Goal: Task Accomplishment & Management: Manage account settings

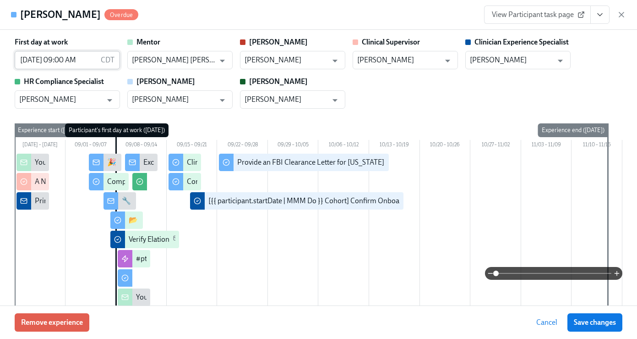
scroll to position [0, 6197]
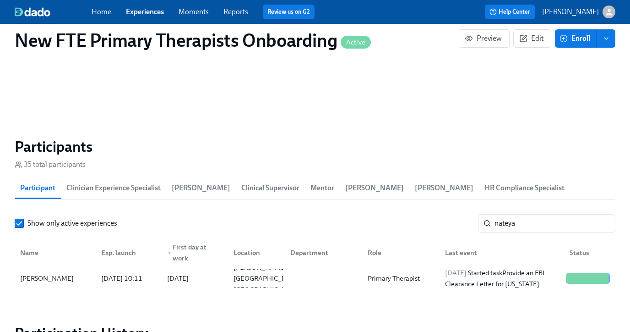
scroll to position [0, 6190]
click at [151, 11] on link "Experiences" at bounding box center [145, 11] width 38 height 9
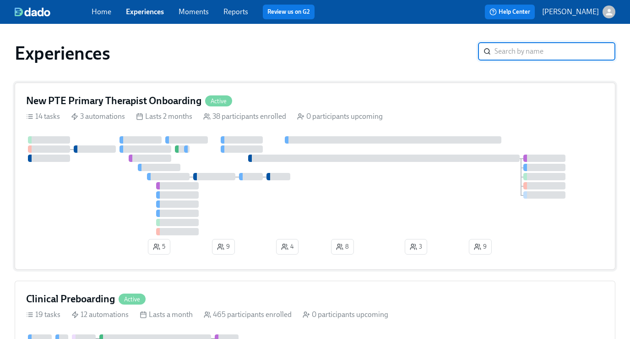
click at [278, 93] on div "New PTE Primary Therapist Onboarding Active 14 tasks 3 automations Lasts 2 mont…" at bounding box center [315, 175] width 601 height 187
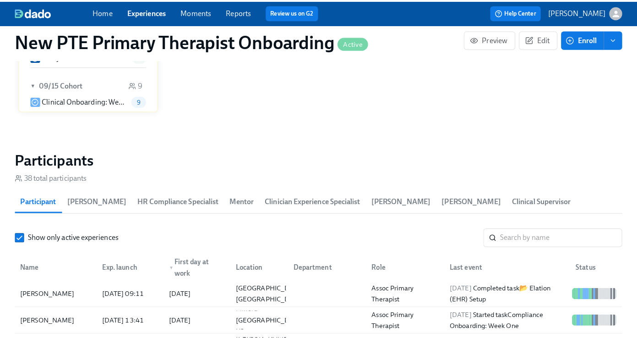
scroll to position [801, 0]
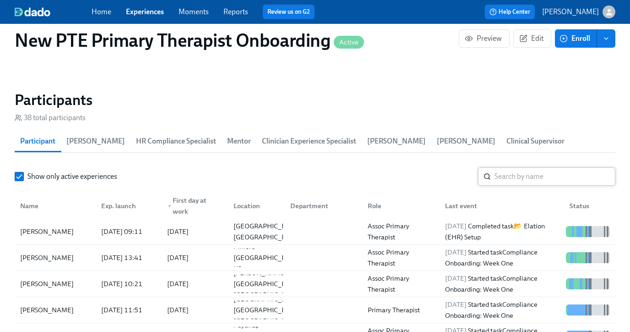
click at [527, 173] on input "search" at bounding box center [555, 176] width 121 height 18
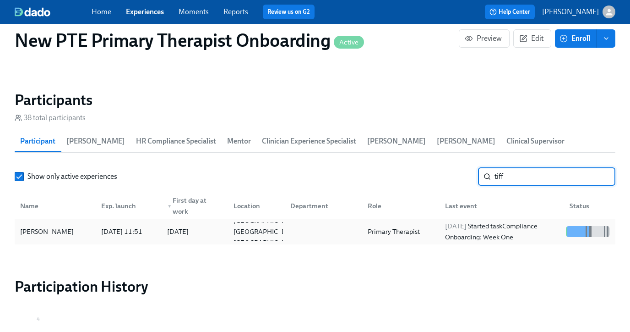
type input "tiff"
click at [57, 237] on div "[PERSON_NAME]" at bounding box center [54, 231] width 77 height 18
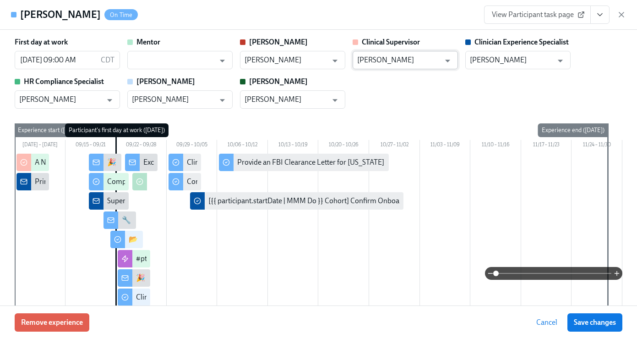
click at [421, 60] on input "[PERSON_NAME]" at bounding box center [398, 60] width 83 height 18
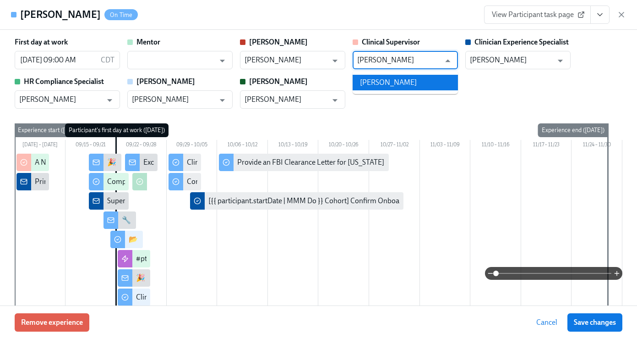
click at [396, 81] on li "[PERSON_NAME]" at bounding box center [405, 83] width 105 height 16
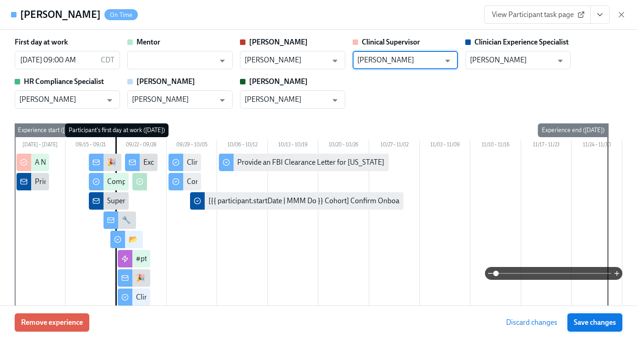
type input "[PERSON_NAME]"
click at [592, 318] on span "Save changes" at bounding box center [595, 322] width 42 height 9
type input "[PERSON_NAME]"
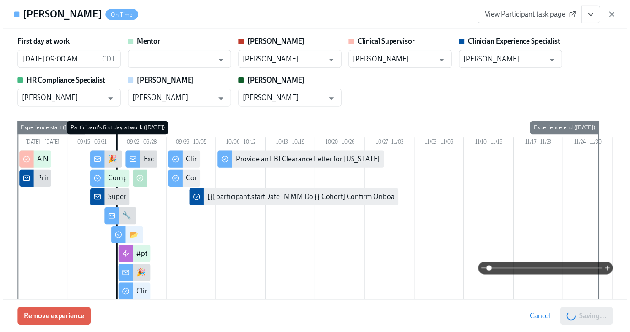
scroll to position [0, 5762]
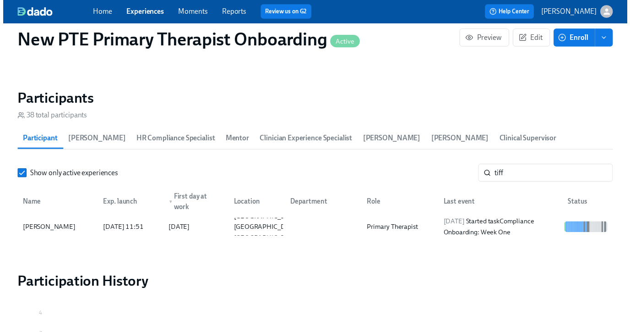
scroll to position [0, 5755]
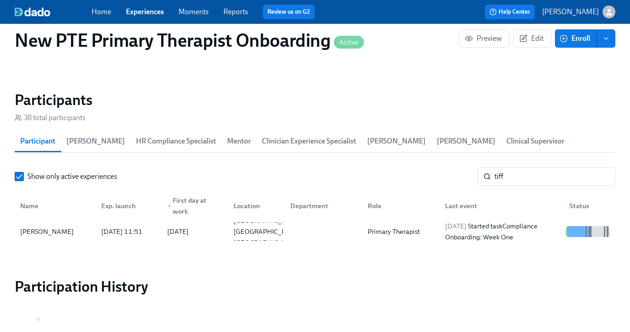
click at [149, 11] on link "Experiences" at bounding box center [145, 11] width 38 height 9
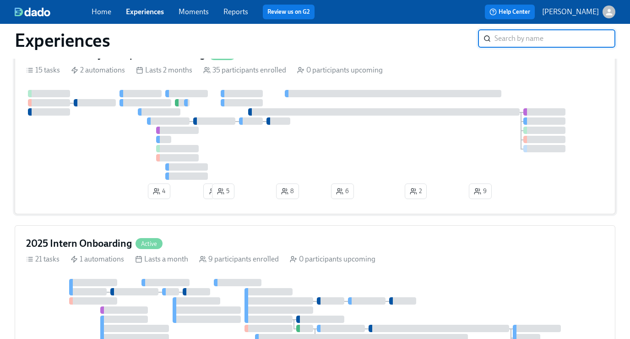
scroll to position [465, 0]
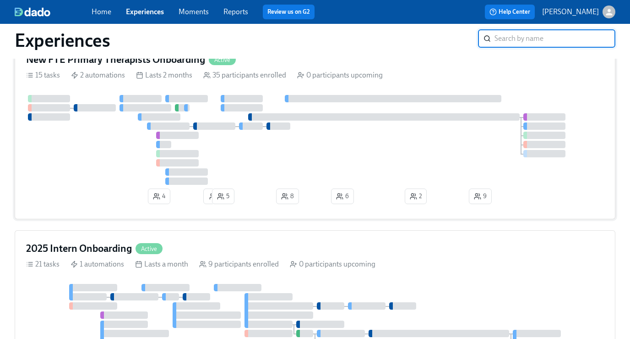
click at [273, 65] on div "New FTE Primary Therapists Onboarding Active" at bounding box center [315, 60] width 578 height 14
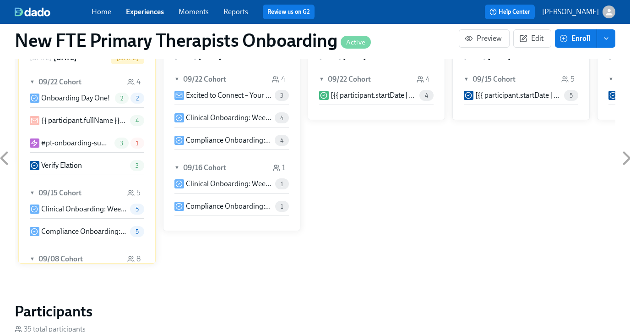
scroll to position [683, 0]
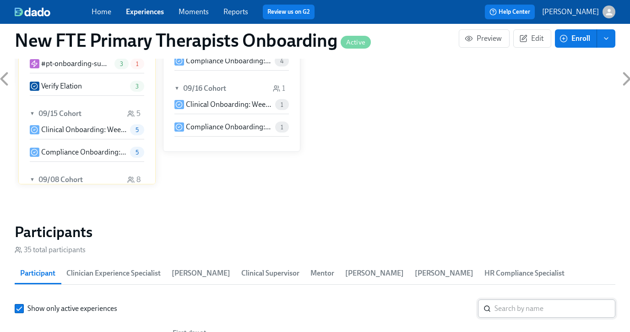
click at [516, 306] on input "search" at bounding box center [555, 308] width 121 height 18
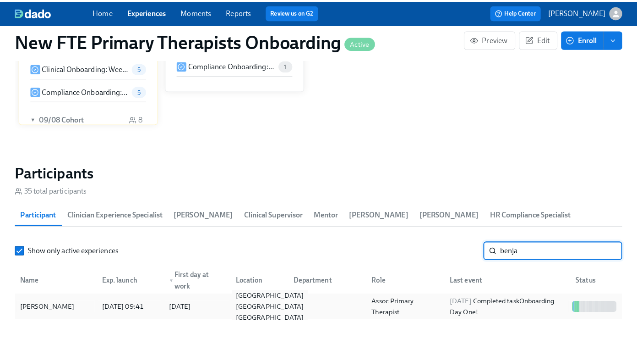
scroll to position [787, 0]
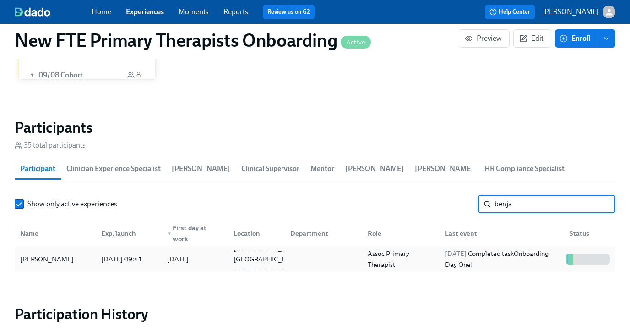
type input "benja"
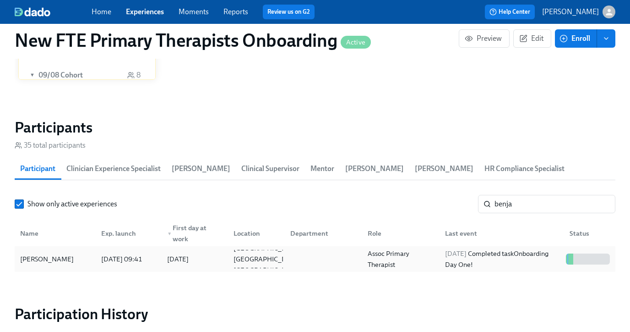
click at [82, 265] on div "[PERSON_NAME]" at bounding box center [54, 259] width 77 height 18
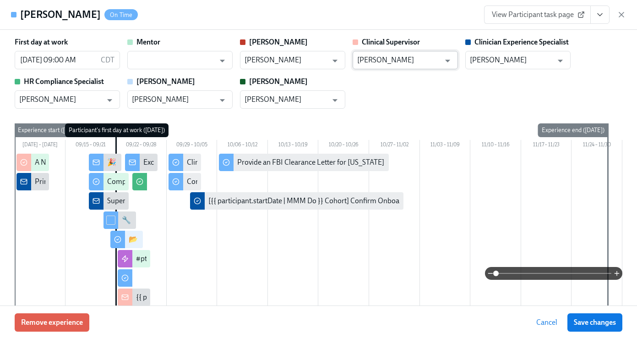
click at [433, 64] on input "[PERSON_NAME]" at bounding box center [398, 60] width 83 height 18
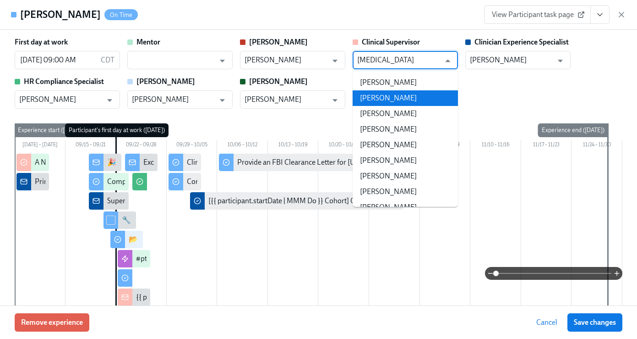
click at [428, 96] on li "[PERSON_NAME]" at bounding box center [405, 98] width 105 height 16
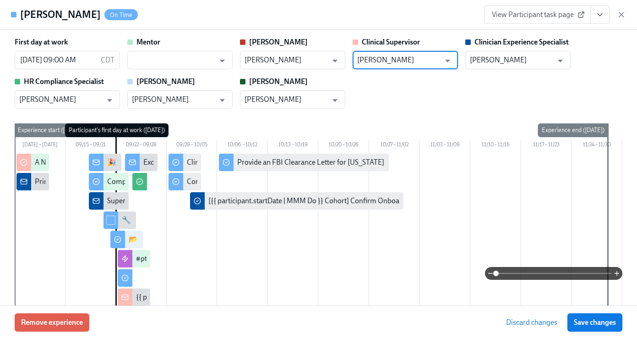
type input "[PERSON_NAME]"
click at [606, 322] on span "Save changes" at bounding box center [595, 322] width 42 height 9
type input "[PERSON_NAME]"
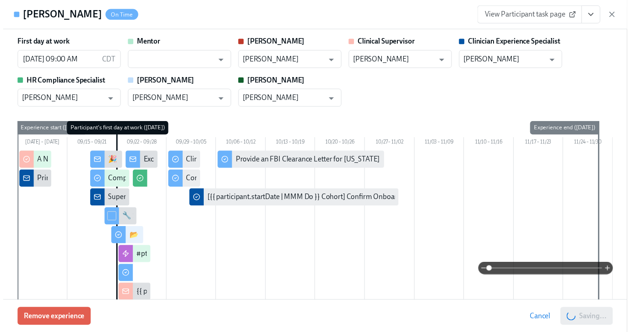
scroll to position [0, 6197]
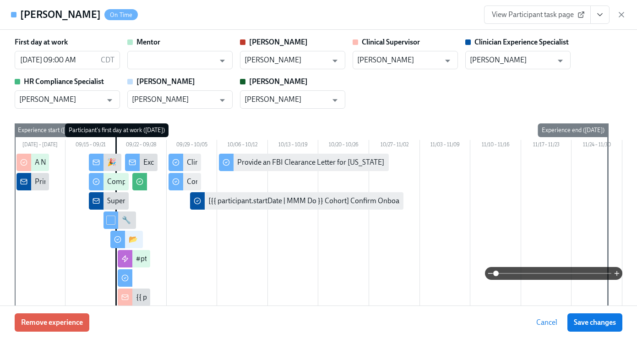
click at [608, 321] on span "Save changes" at bounding box center [595, 322] width 42 height 9
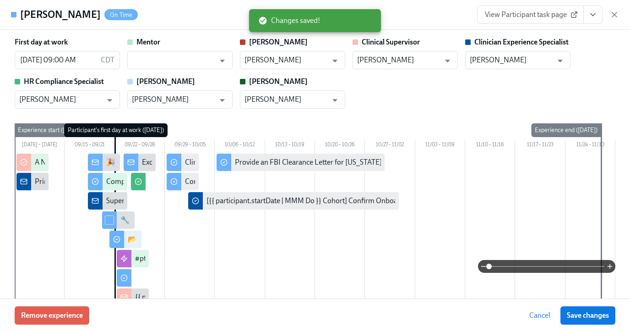
scroll to position [0, 6190]
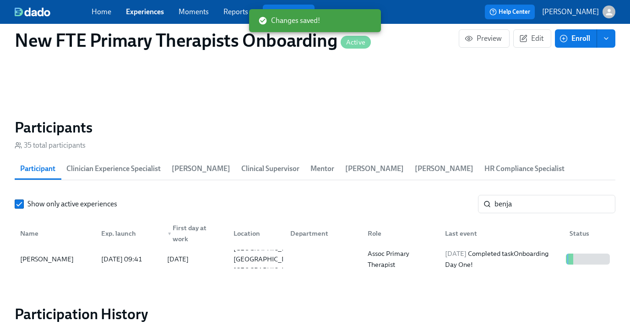
click at [147, 10] on link "Experiences" at bounding box center [145, 11] width 38 height 9
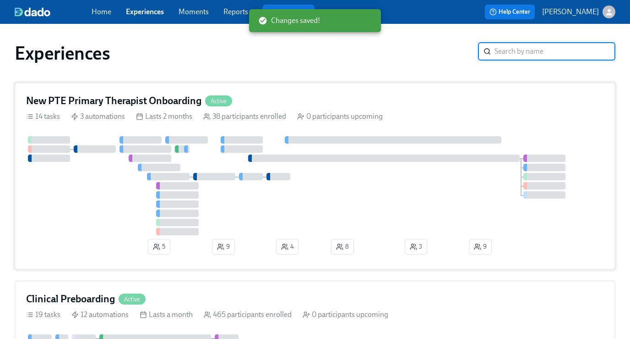
click at [193, 97] on h4 "New PTE Primary Therapist Onboarding" at bounding box center [113, 101] width 175 height 14
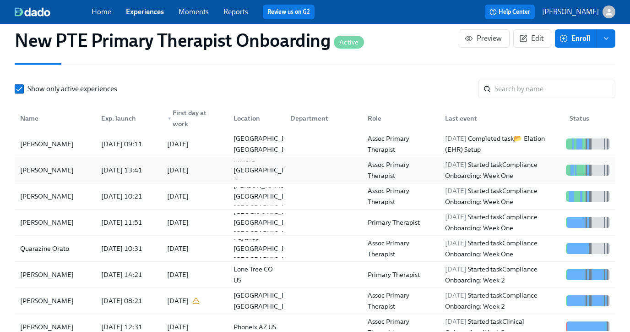
scroll to position [862, 0]
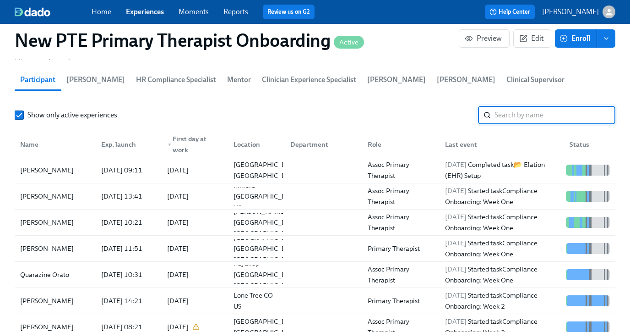
click at [523, 116] on input "search" at bounding box center [555, 115] width 121 height 18
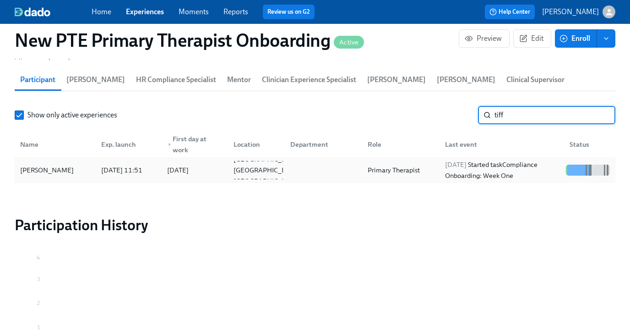
click at [35, 166] on div "[PERSON_NAME]" at bounding box center [46, 169] width 61 height 11
click at [518, 117] on input "tiff" at bounding box center [555, 115] width 121 height 18
type input "t"
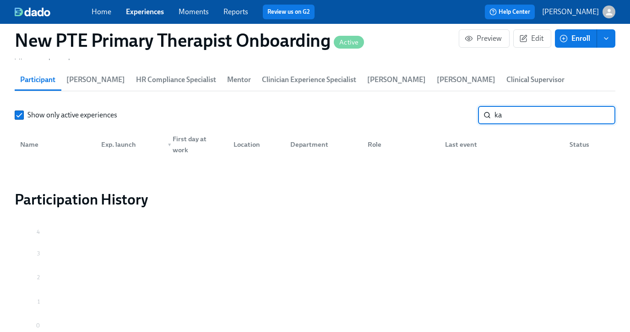
type input "k"
type input "t"
type input "k"
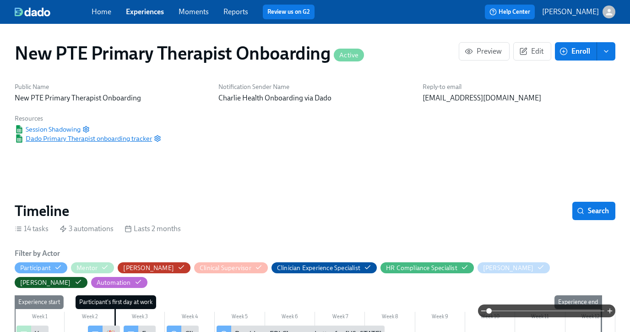
click at [99, 137] on span "Dado Primary Therapist onboarding tracker" at bounding box center [83, 138] width 137 height 9
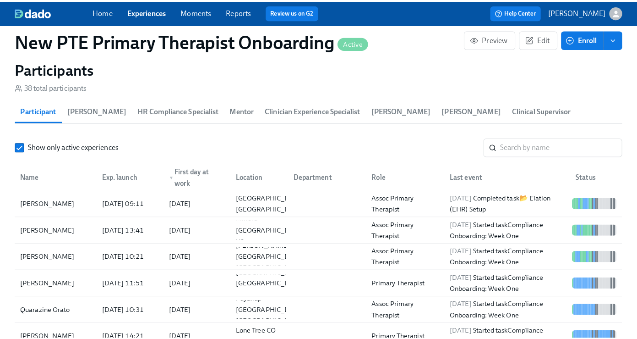
scroll to position [828, 0]
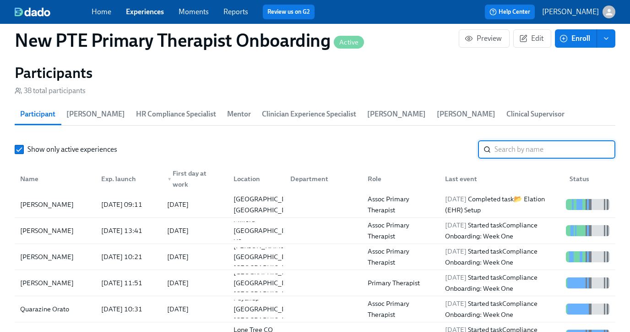
click at [536, 152] on input "search" at bounding box center [555, 149] width 121 height 18
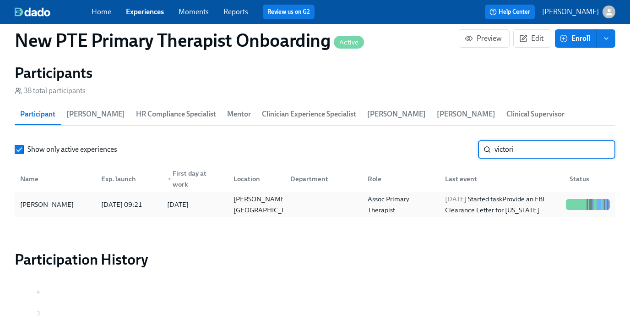
type input "victori"
click at [73, 198] on div "[PERSON_NAME]" at bounding box center [54, 204] width 77 height 18
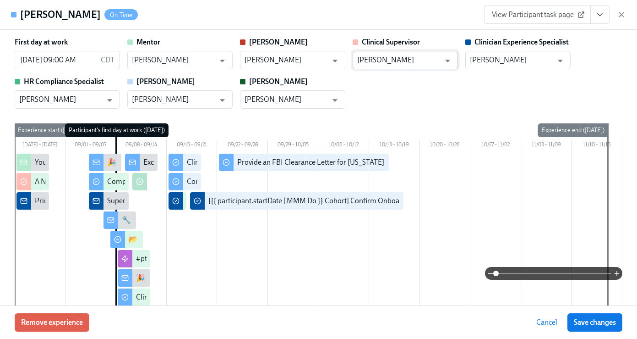
click at [419, 57] on input "[PERSON_NAME]" at bounding box center [398, 60] width 83 height 18
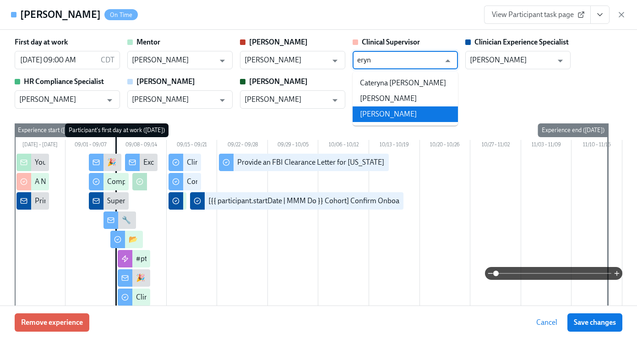
click at [407, 111] on li "[PERSON_NAME]" at bounding box center [405, 114] width 105 height 16
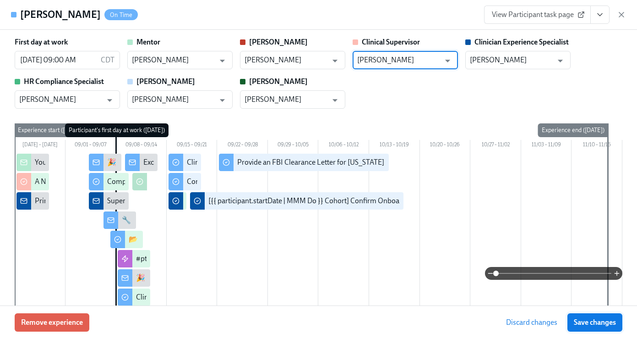
type input "[PERSON_NAME]"
click at [593, 319] on span "Save changes" at bounding box center [595, 322] width 42 height 9
type input "[PERSON_NAME]"
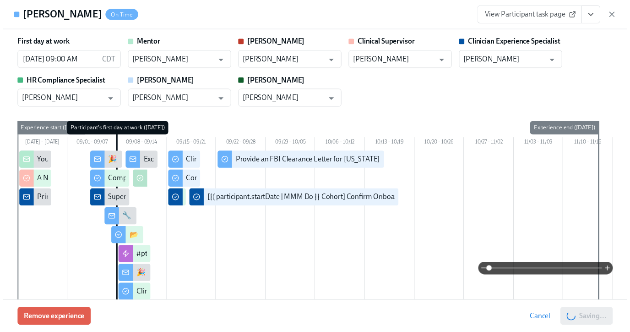
scroll to position [0, 5762]
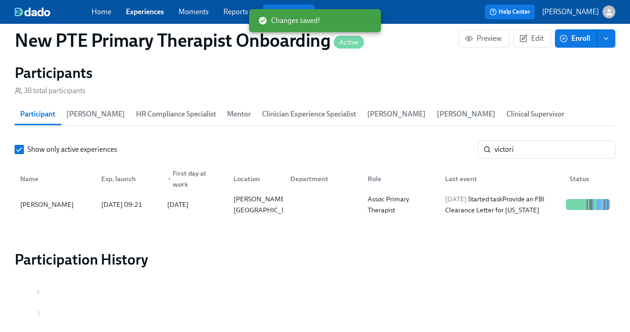
scroll to position [0, 5755]
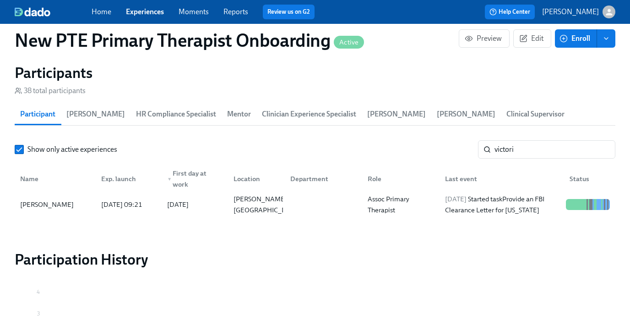
click at [138, 13] on link "Experiences" at bounding box center [145, 11] width 38 height 9
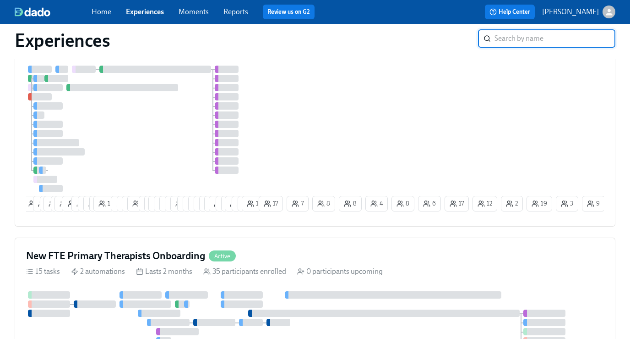
scroll to position [296, 0]
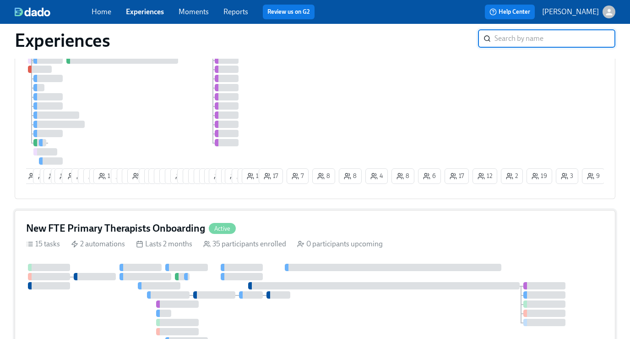
click at [243, 223] on div "New FTE Primary Therapists Onboarding Active 15 tasks 2 automations Lasts 2 mon…" at bounding box center [315, 299] width 601 height 178
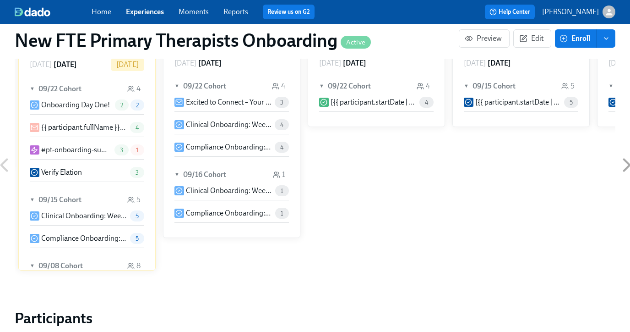
scroll to position [718, 0]
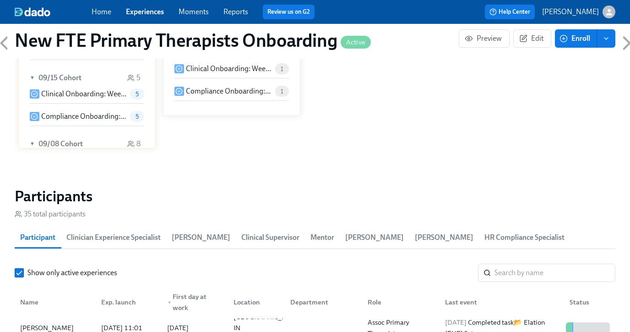
click at [542, 274] on input "search" at bounding box center [555, 272] width 121 height 18
click at [56, 319] on div "[PERSON_NAME]" at bounding box center [54, 327] width 77 height 18
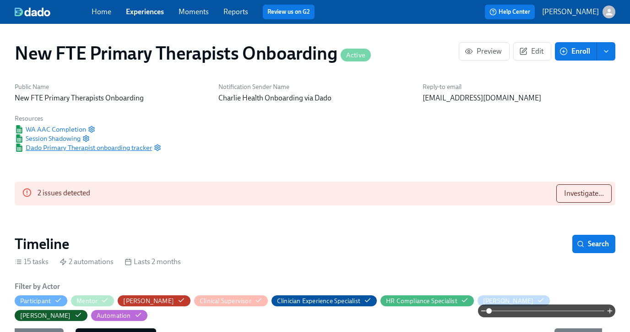
click at [61, 150] on span "Dado Primary Therapist onboarding tracker" at bounding box center [83, 147] width 137 height 9
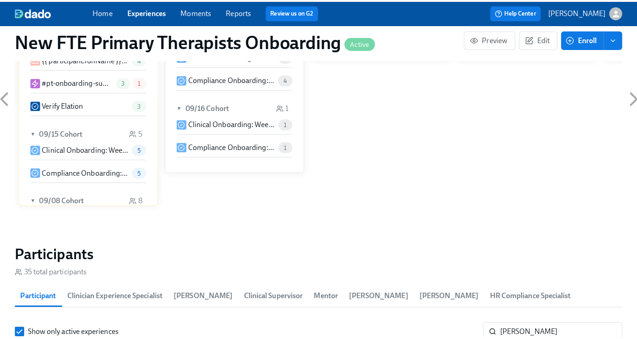
scroll to position [742, 0]
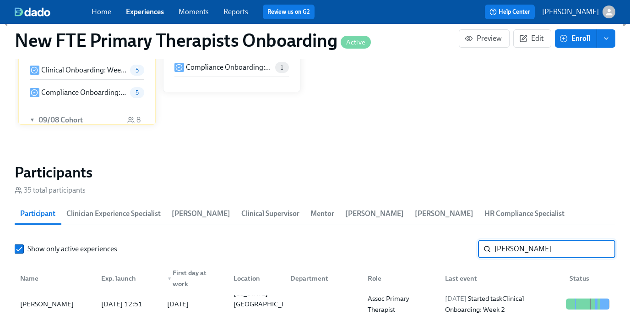
click at [521, 244] on input "[PERSON_NAME]" at bounding box center [555, 249] width 121 height 18
type input "k"
type input "[PERSON_NAME]"
click at [51, 297] on div "[PERSON_NAME]" at bounding box center [54, 304] width 77 height 18
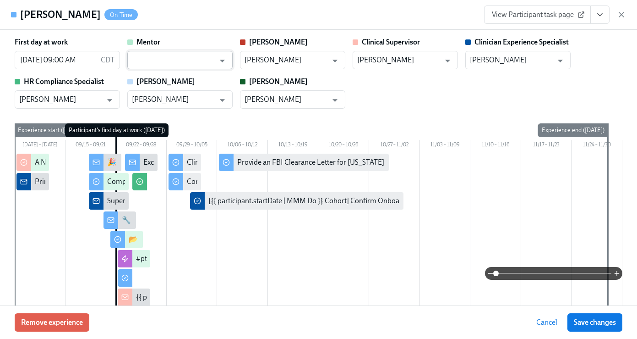
click at [163, 60] on input "text" at bounding box center [173, 60] width 83 height 18
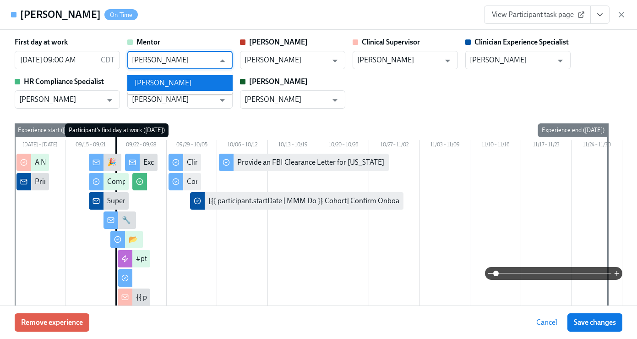
click at [156, 78] on li "[PERSON_NAME]" at bounding box center [179, 83] width 105 height 16
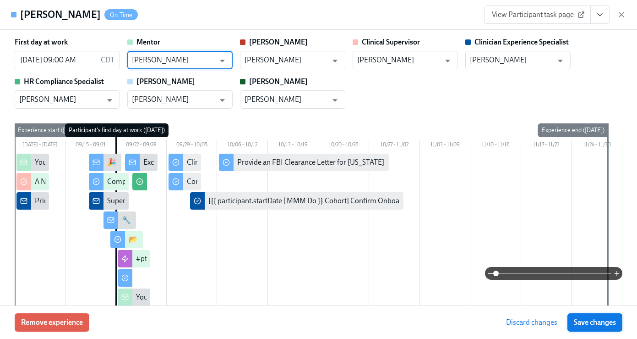
type input "[PERSON_NAME]"
click at [615, 329] on button "Save changes" at bounding box center [595, 322] width 55 height 18
type input "[PERSON_NAME]"
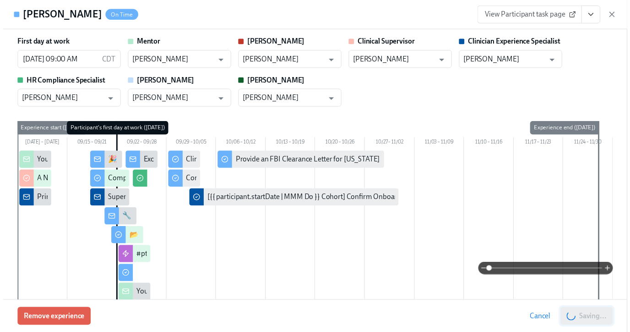
scroll to position [0, 6197]
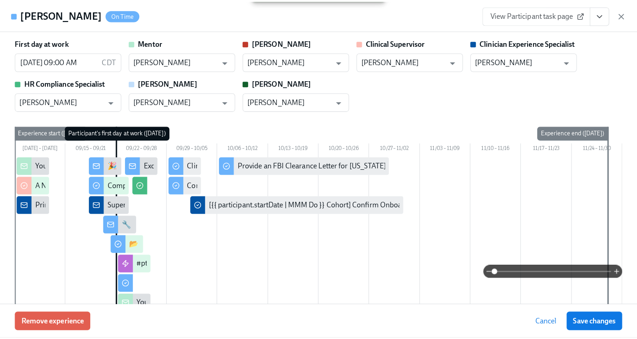
scroll to position [0, 6190]
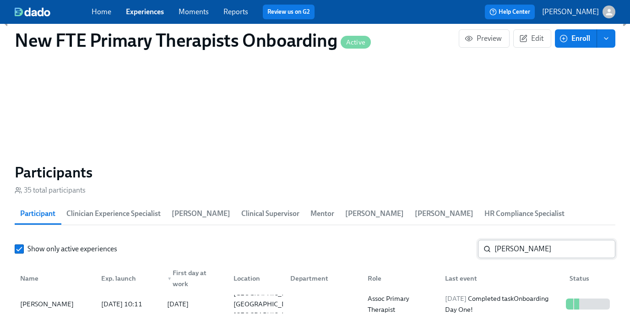
click at [550, 240] on input "[PERSON_NAME]" at bounding box center [555, 249] width 121 height 18
click at [547, 249] on input "[PERSON_NAME]" at bounding box center [555, 249] width 121 height 18
type input "d"
type input "[PERSON_NAME]"
click at [38, 310] on div "[PERSON_NAME]" at bounding box center [54, 304] width 77 height 18
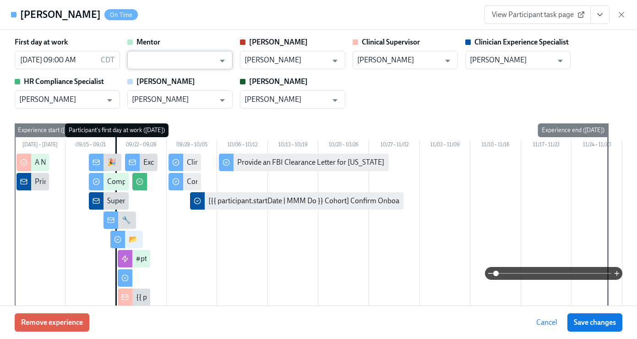
click at [158, 55] on input "text" at bounding box center [173, 60] width 83 height 18
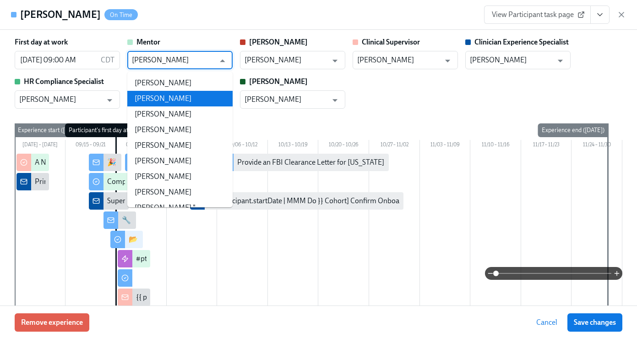
click at [166, 92] on li "[PERSON_NAME]" at bounding box center [179, 99] width 105 height 16
type input "[PERSON_NAME]"
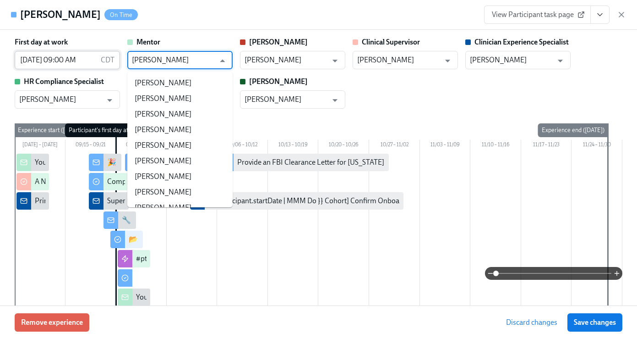
scroll to position [4803, 0]
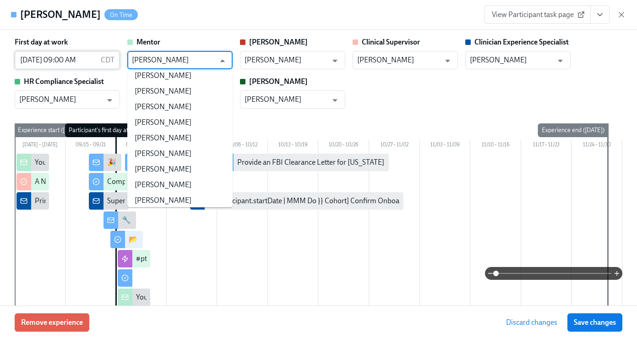
drag, startPoint x: 207, startPoint y: 59, endPoint x: 115, endPoint y: 57, distance: 92.1
click at [115, 57] on div "First day at work [DATE] 09:00 AM CDT ​ Mentor [PERSON_NAME] ​ [PERSON_NAME] ​ …" at bounding box center [319, 72] width 608 height 71
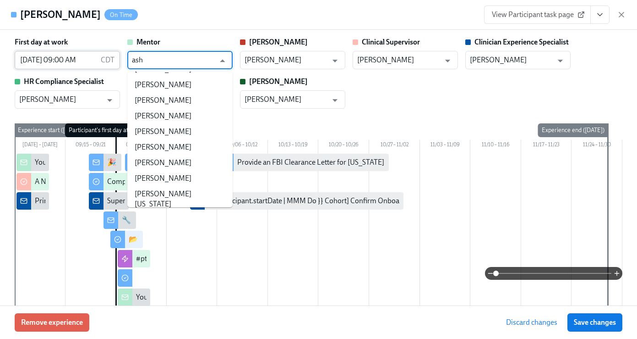
scroll to position [0, 0]
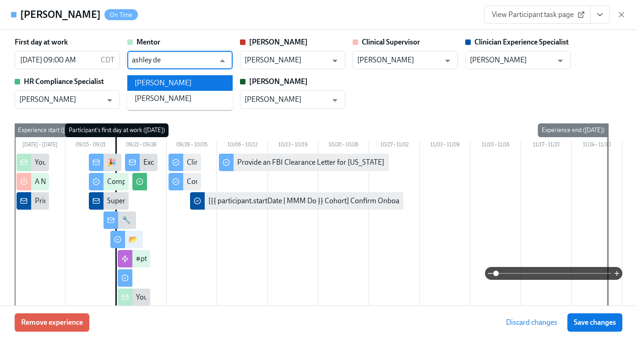
click at [158, 87] on li "[PERSON_NAME]" at bounding box center [179, 83] width 105 height 16
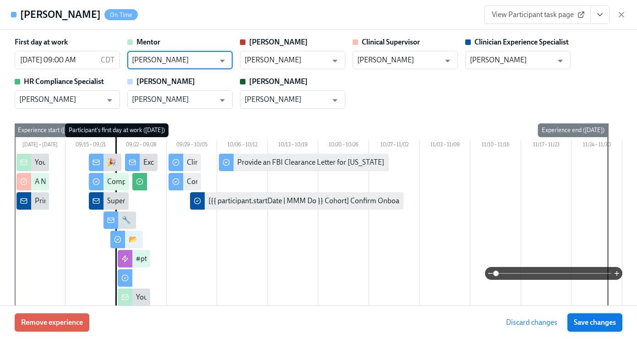
type input "[PERSON_NAME]"
click at [574, 318] on span "Save changes" at bounding box center [595, 322] width 42 height 9
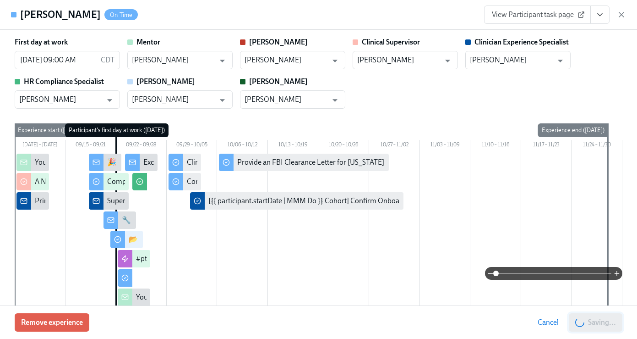
type input "[PERSON_NAME]"
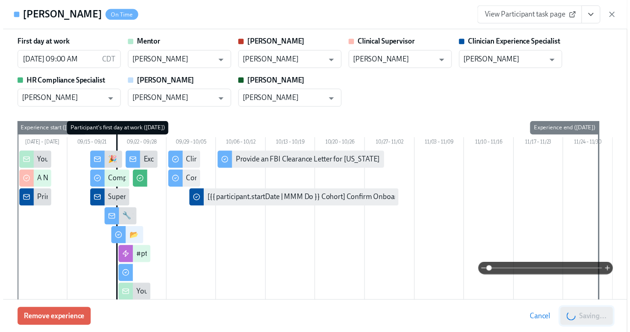
scroll to position [0, 6197]
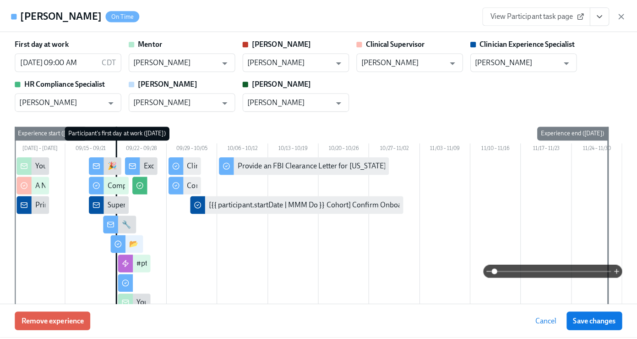
scroll to position [0, 6190]
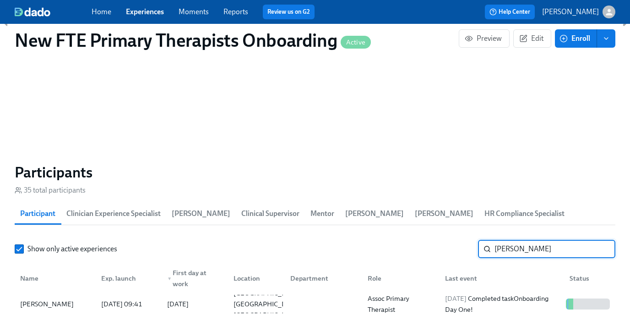
click at [551, 252] on input "[PERSON_NAME]" at bounding box center [555, 249] width 121 height 18
type input "b"
type input "[PERSON_NAME]"
click at [46, 302] on div "[PERSON_NAME]" at bounding box center [46, 303] width 61 height 11
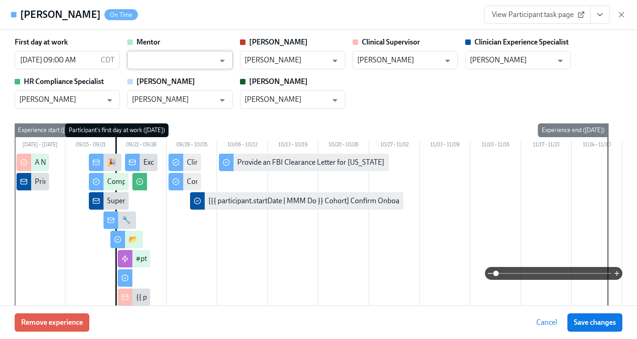
click at [154, 53] on input "text" at bounding box center [173, 60] width 83 height 18
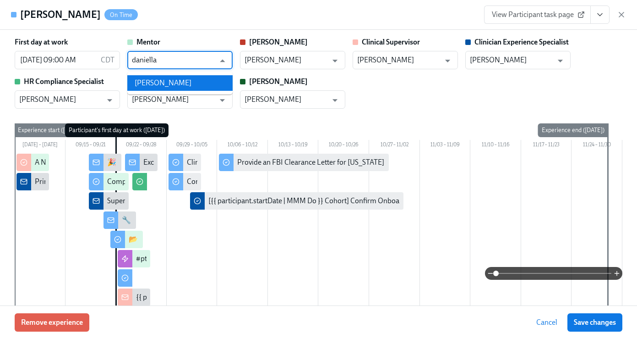
click at [178, 81] on li "[PERSON_NAME]" at bounding box center [179, 83] width 105 height 16
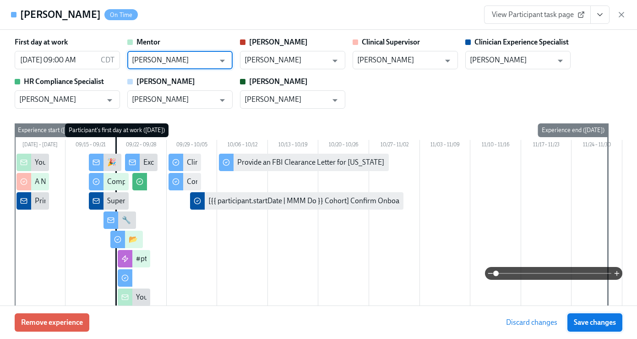
type input "[PERSON_NAME]"
click at [598, 327] on button "Save changes" at bounding box center [595, 322] width 55 height 18
type input "[PERSON_NAME]"
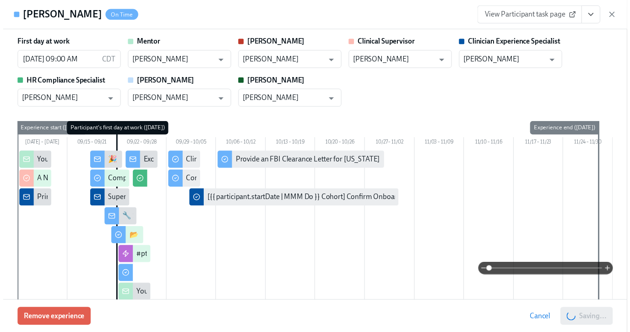
scroll to position [0, 6197]
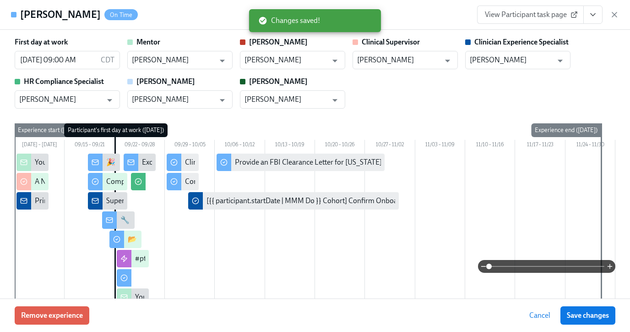
scroll to position [0, 6190]
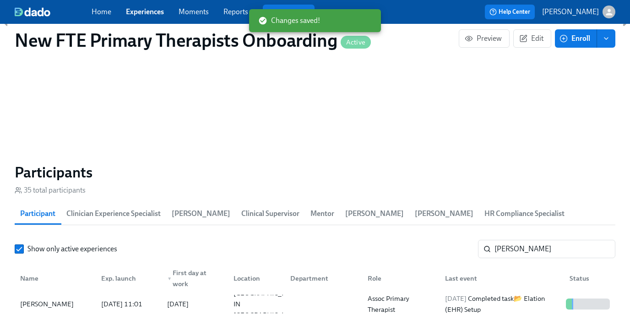
click at [159, 13] on link "Experiences" at bounding box center [145, 11] width 38 height 9
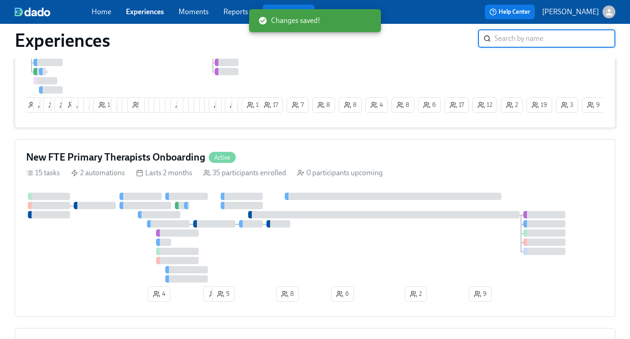
scroll to position [416, 0]
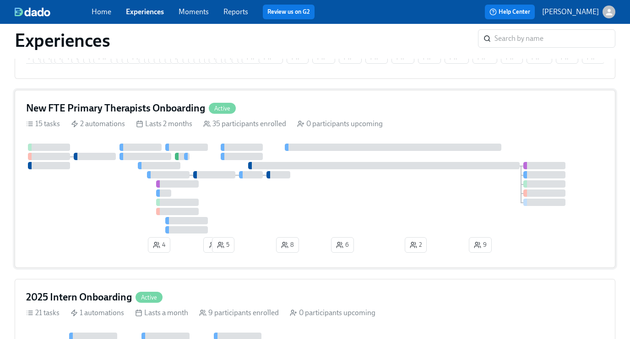
click at [292, 100] on div "New FTE Primary Therapists Onboarding Active 15 tasks 2 automations Lasts 2 mon…" at bounding box center [315, 179] width 601 height 178
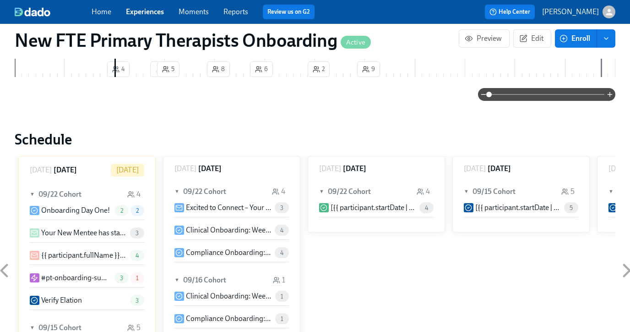
scroll to position [727, 0]
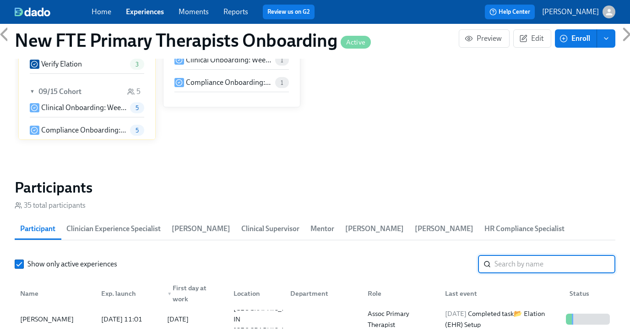
click at [545, 257] on input "search" at bounding box center [555, 264] width 121 height 18
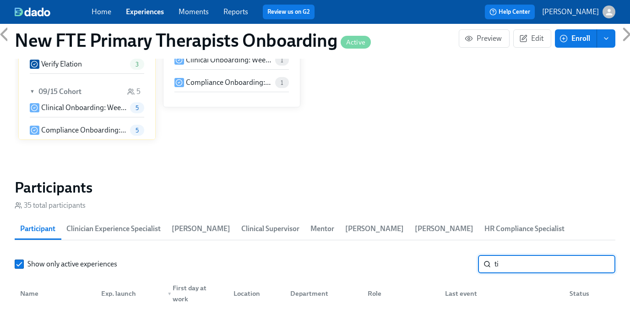
type input "t"
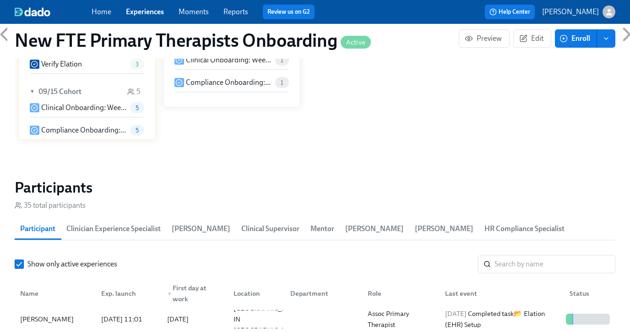
click at [159, 8] on link "Experiences" at bounding box center [145, 11] width 38 height 9
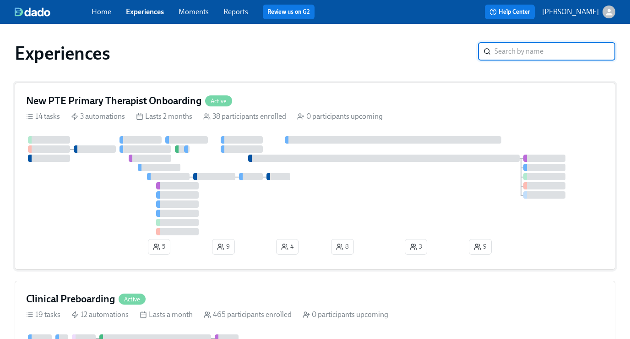
click at [239, 104] on div "New PTE Primary Therapist Onboarding Active" at bounding box center [315, 101] width 578 height 14
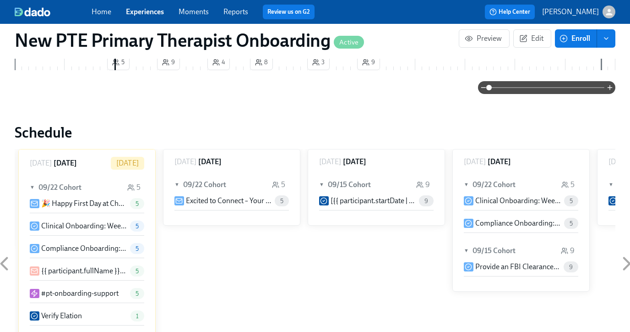
scroll to position [678, 0]
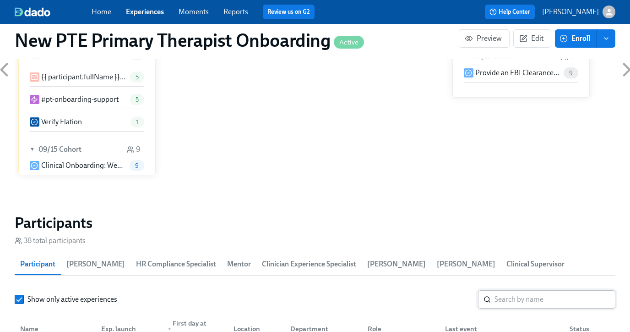
click at [526, 294] on input "search" at bounding box center [555, 299] width 121 height 18
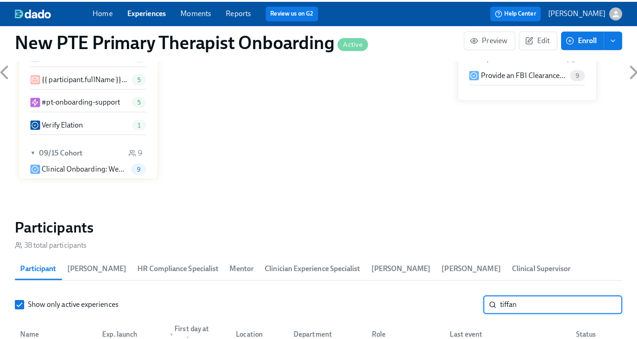
scroll to position [936, 0]
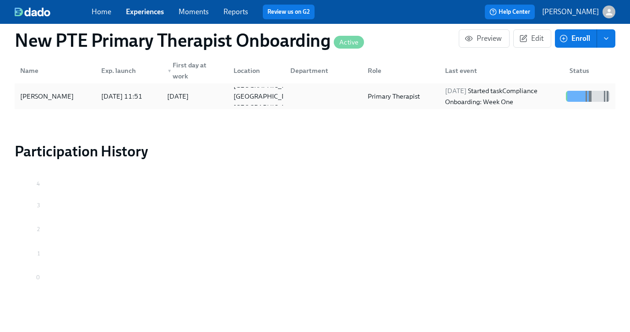
type input "tiffan"
click at [51, 104] on div "[PERSON_NAME]" at bounding box center [54, 96] width 77 height 18
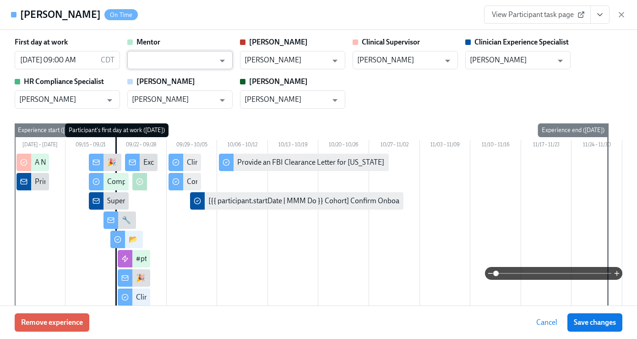
click at [174, 55] on input "text" at bounding box center [173, 60] width 83 height 18
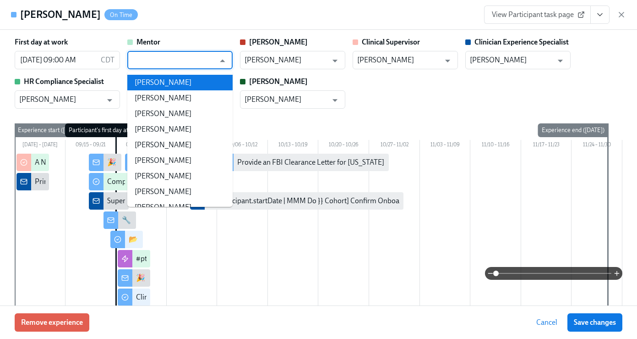
scroll to position [0, 5498]
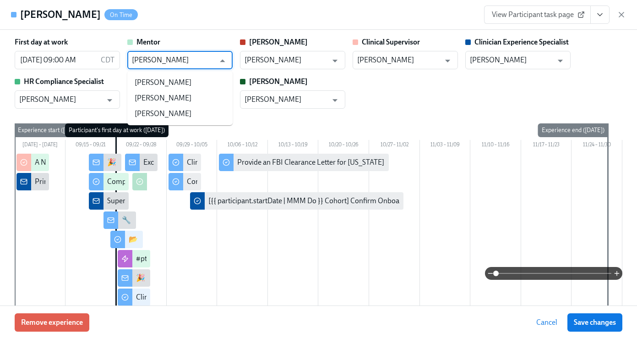
click at [167, 88] on li "[PERSON_NAME]" at bounding box center [179, 83] width 105 height 16
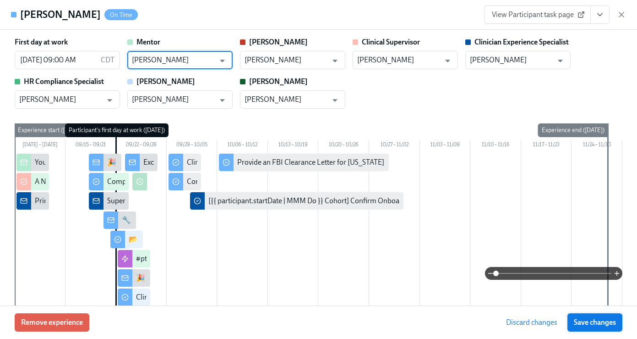
type input "[PERSON_NAME]"
click at [616, 318] on span "Save changes" at bounding box center [595, 322] width 42 height 9
type input "[PERSON_NAME]"
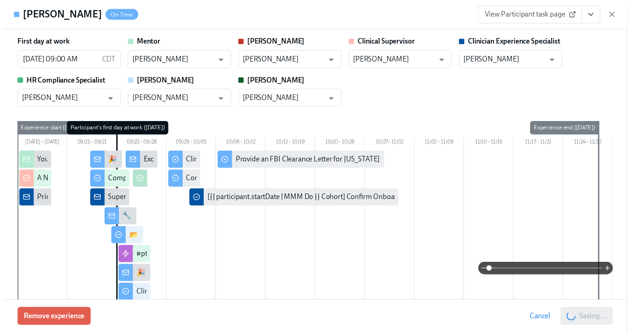
scroll to position [0, 5762]
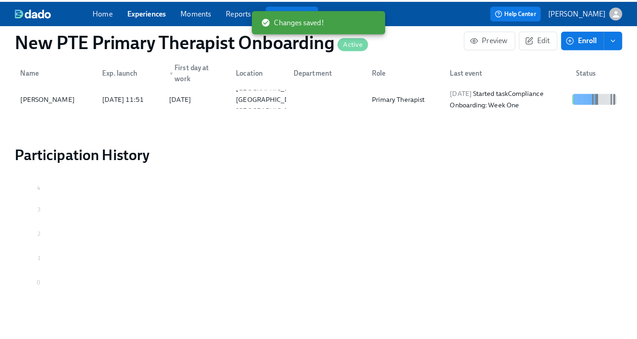
scroll to position [864, 0]
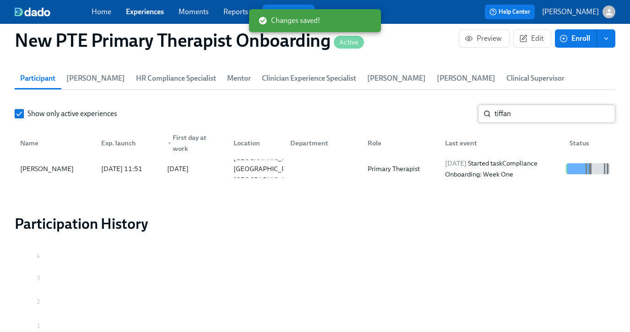
click at [562, 115] on input "tiffan" at bounding box center [555, 113] width 121 height 18
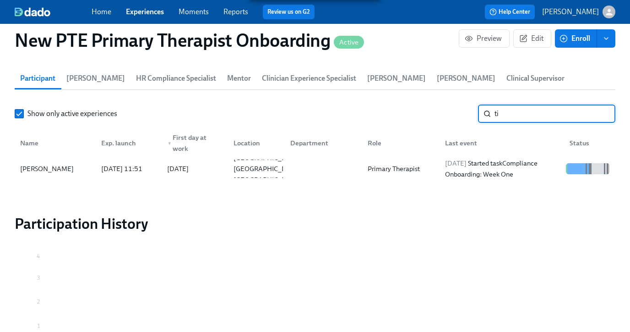
type input "t"
type input "quarazine o"
click at [49, 169] on div "Quarazine Orato" at bounding box center [44, 168] width 56 height 11
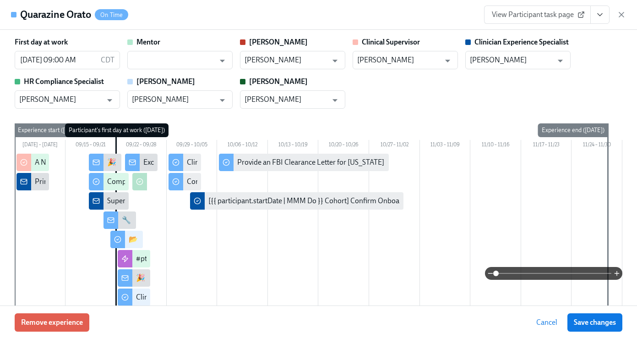
click at [169, 50] on div "Mentor ​" at bounding box center [179, 53] width 105 height 32
click at [168, 58] on input "text" at bounding box center [173, 60] width 83 height 18
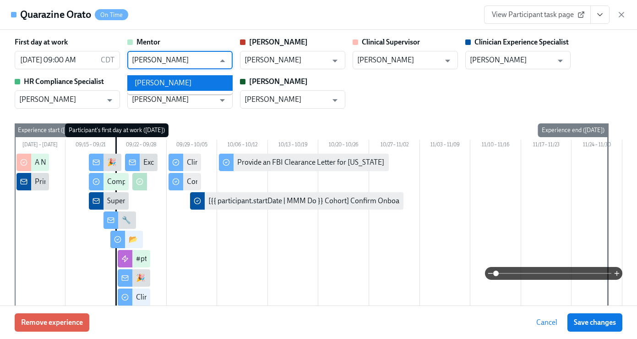
click at [161, 76] on li "[PERSON_NAME]" at bounding box center [179, 83] width 105 height 16
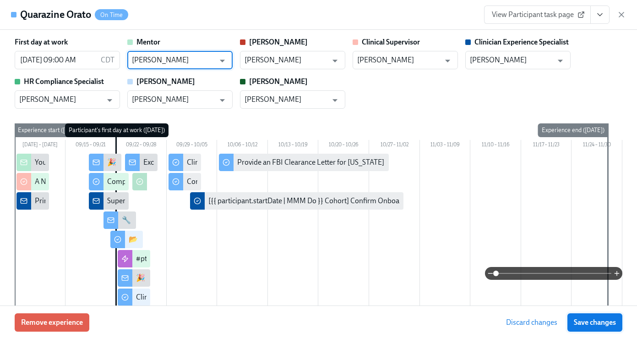
type input "[PERSON_NAME]"
click at [617, 326] on button "Save changes" at bounding box center [595, 322] width 55 height 18
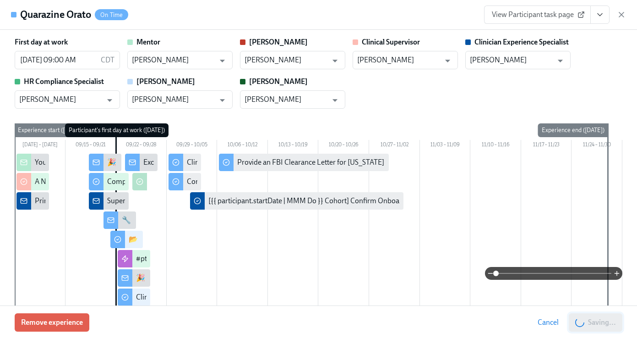
type input "[PERSON_NAME]"
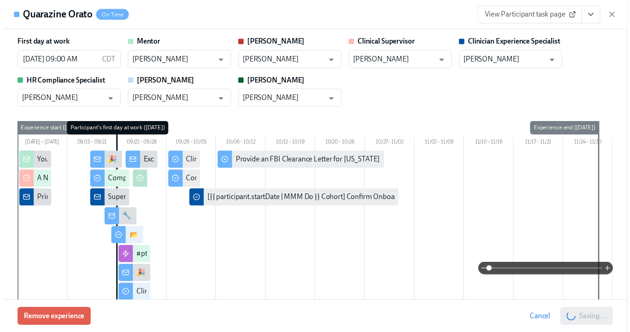
scroll to position [0, 5762]
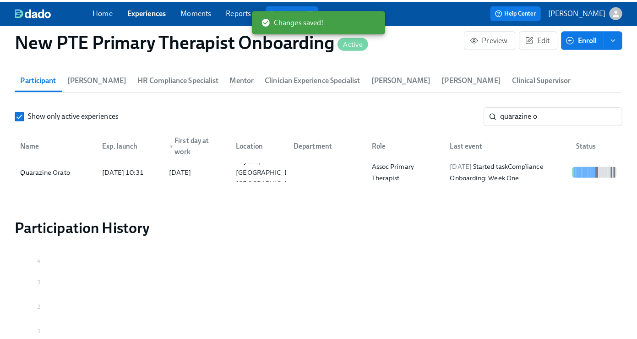
scroll to position [0, 5755]
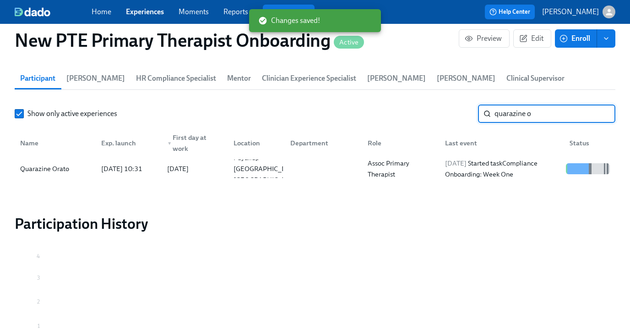
click at [546, 117] on input "quarazine o" at bounding box center [555, 113] width 121 height 18
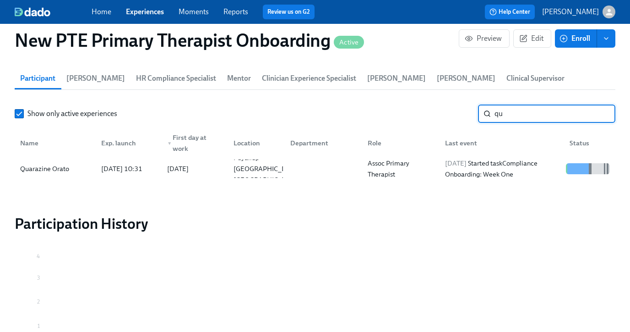
type input "q"
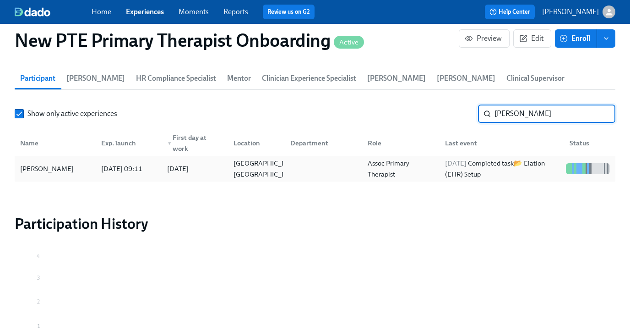
type input "quanesh"
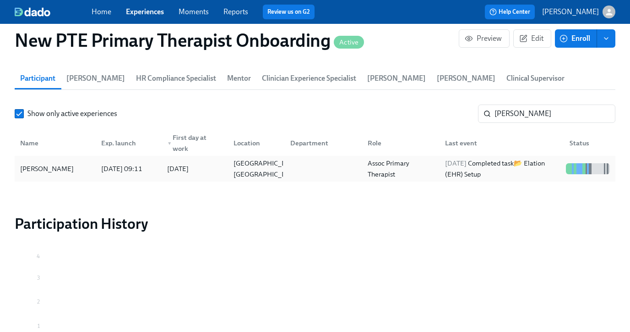
click at [60, 167] on div "[PERSON_NAME]" at bounding box center [46, 168] width 61 height 11
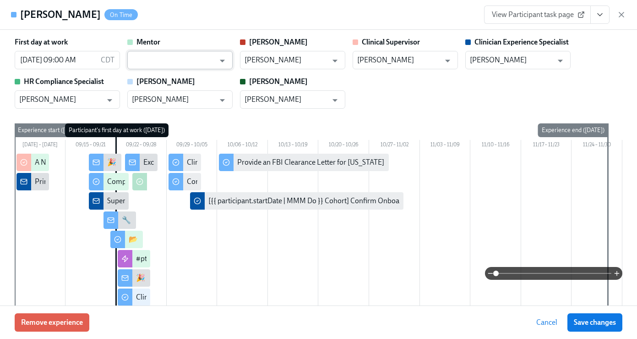
click at [138, 58] on input "text" at bounding box center [173, 60] width 83 height 18
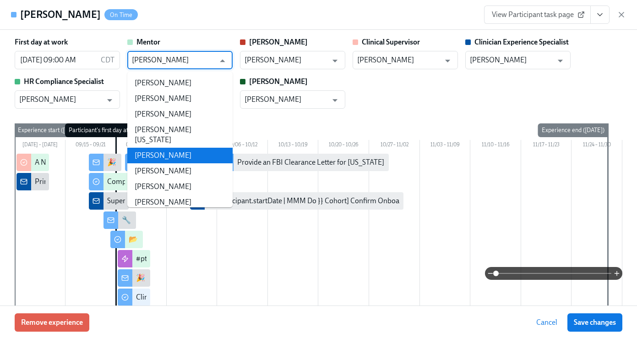
click at [181, 148] on li "[PERSON_NAME]" at bounding box center [179, 156] width 105 height 16
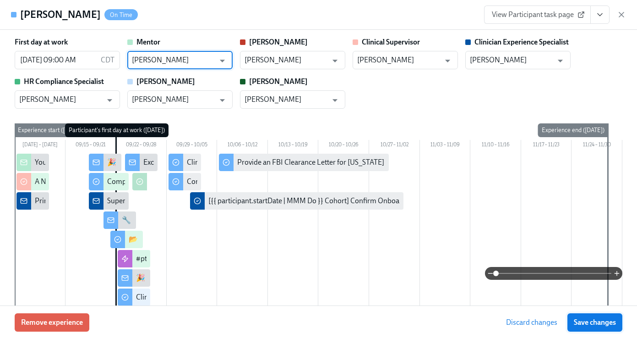
type input "[PERSON_NAME]"
click at [594, 318] on span "Save changes" at bounding box center [595, 322] width 42 height 9
type input "[PERSON_NAME]"
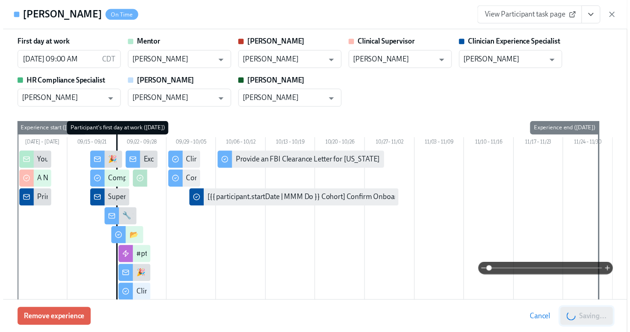
scroll to position [0, 5762]
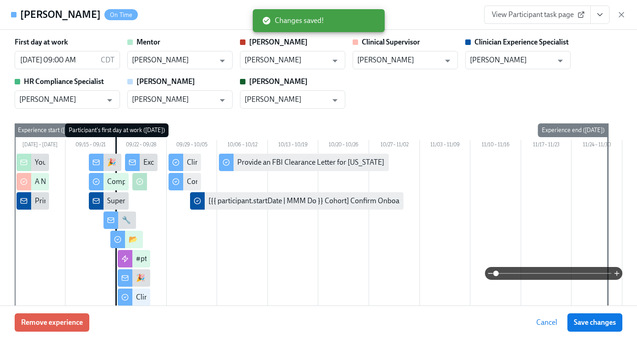
scroll to position [0, 5755]
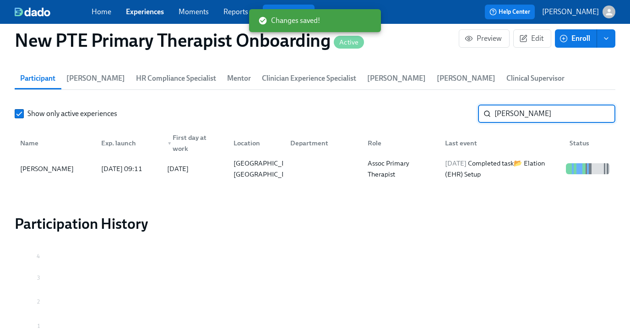
click at [555, 117] on input "quanesh" at bounding box center [555, 113] width 121 height 18
type input "q"
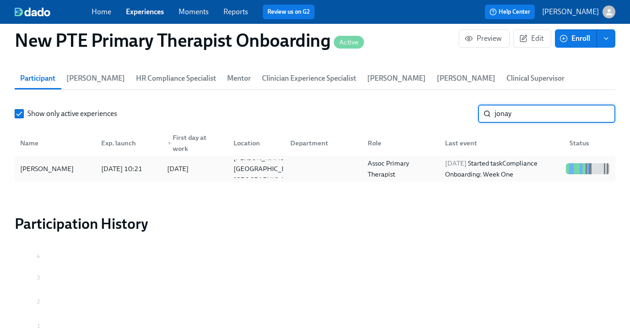
type input "jonay"
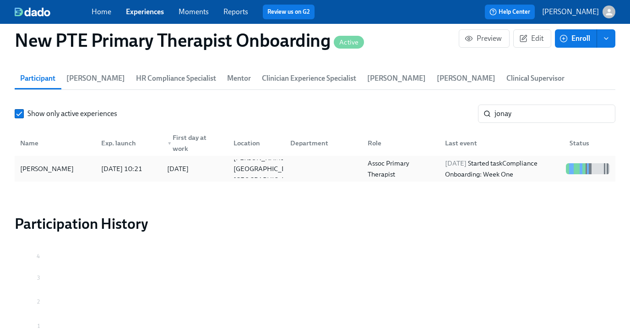
click at [42, 167] on div "[PERSON_NAME]" at bounding box center [46, 168] width 61 height 11
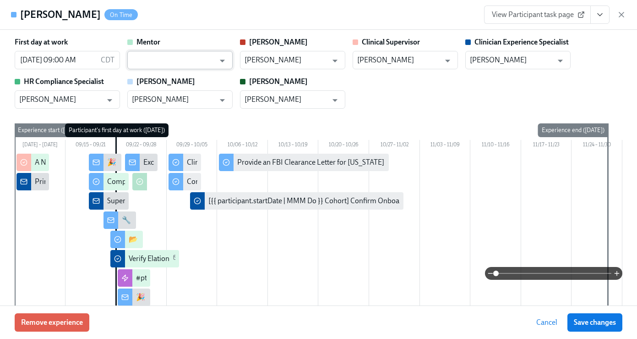
click at [165, 58] on input "text" at bounding box center [173, 60] width 83 height 18
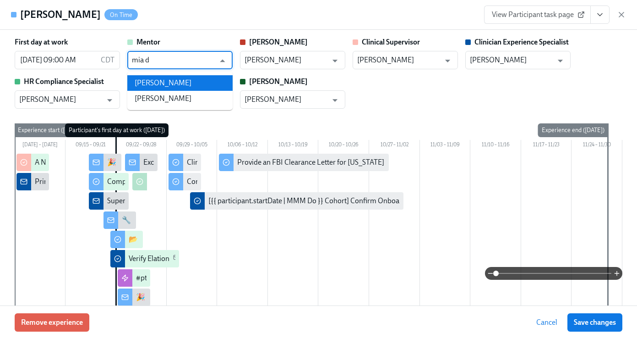
click at [179, 79] on li "[PERSON_NAME]" at bounding box center [179, 83] width 105 height 16
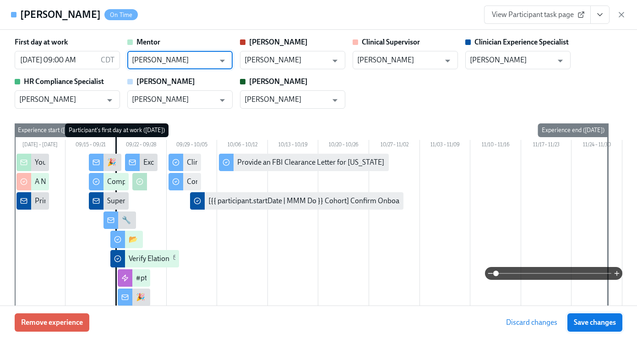
type input "[PERSON_NAME]"
click at [591, 324] on span "Save changes" at bounding box center [595, 322] width 42 height 9
type input "[PERSON_NAME]"
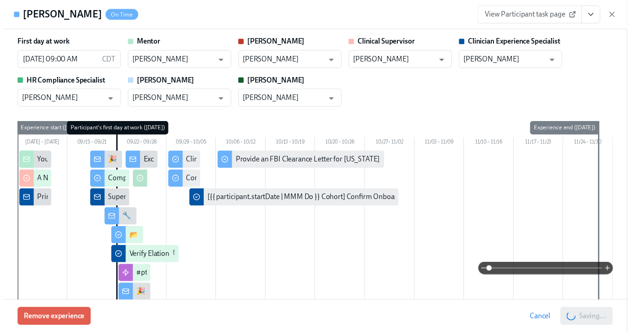
scroll to position [0, 5762]
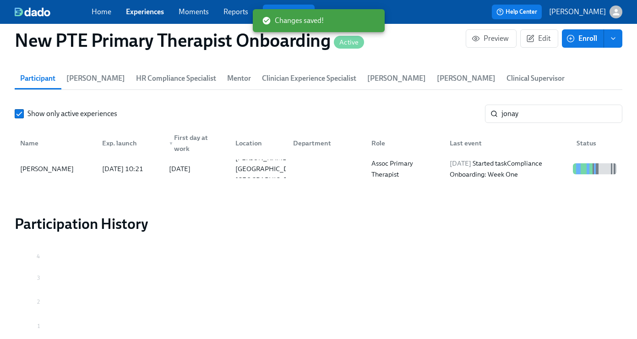
scroll to position [0, 5755]
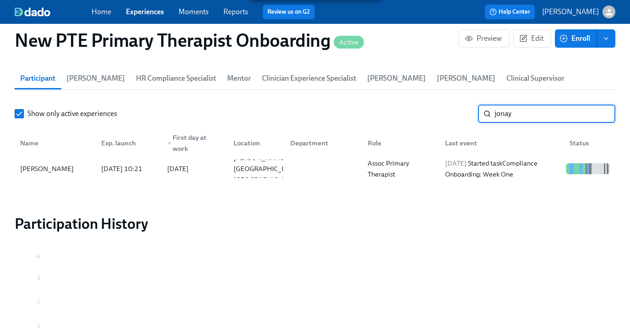
click at [550, 115] on input "jonay" at bounding box center [555, 113] width 121 height 18
type input "j"
type input "mark d"
click at [53, 174] on div "[PERSON_NAME]" at bounding box center [54, 168] width 77 height 18
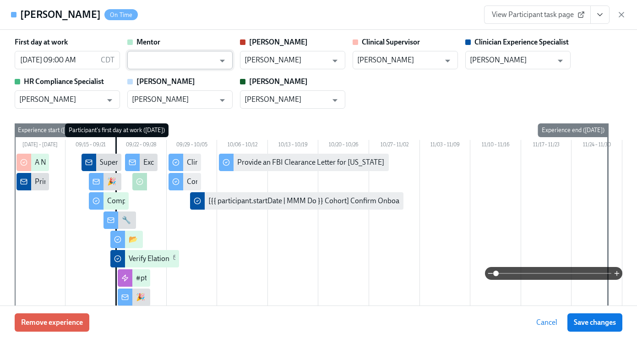
click at [143, 57] on input "text" at bounding box center [173, 60] width 83 height 18
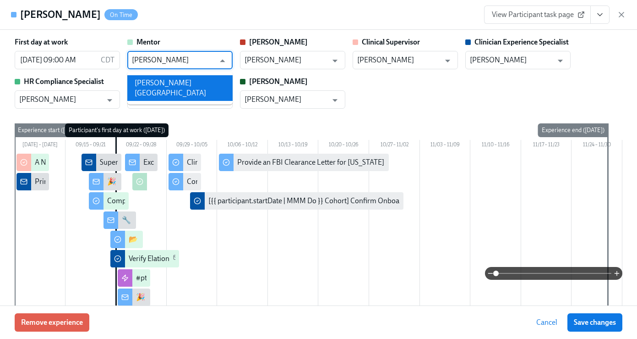
click at [164, 82] on li "[PERSON_NAME][GEOGRAPHIC_DATA]" at bounding box center [179, 88] width 105 height 26
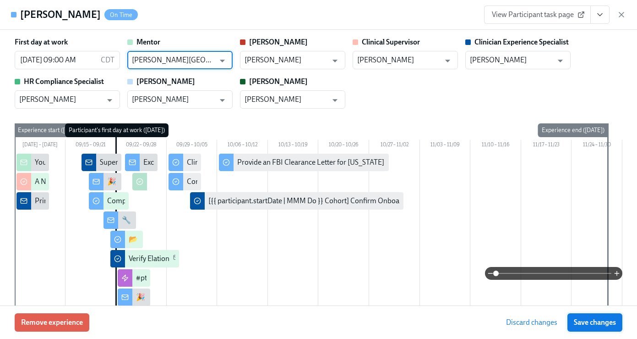
type input "[PERSON_NAME][GEOGRAPHIC_DATA]"
click at [616, 322] on button "Save changes" at bounding box center [595, 322] width 55 height 18
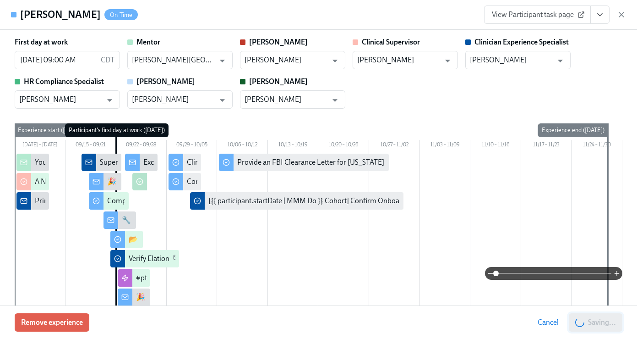
type input "[PERSON_NAME][GEOGRAPHIC_DATA]"
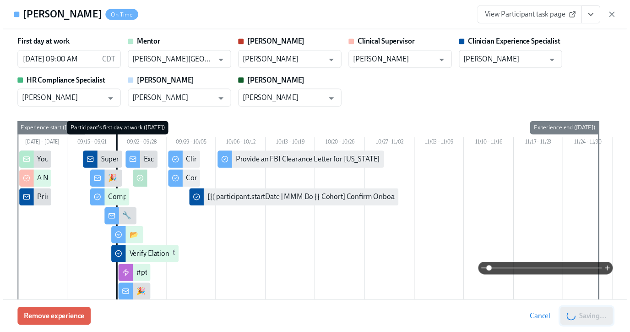
scroll to position [0, 5762]
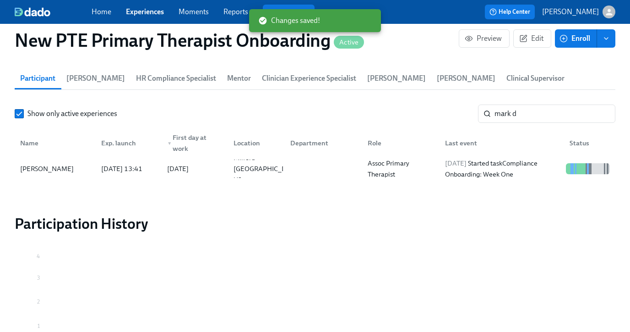
scroll to position [0, 5755]
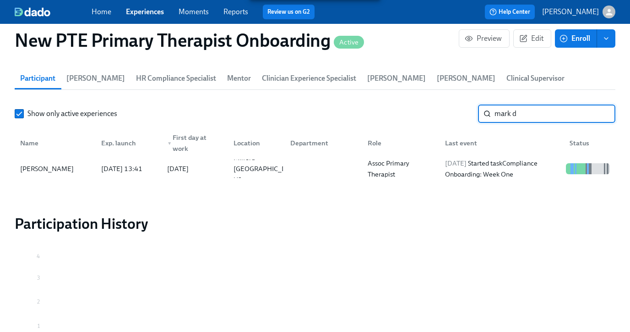
click at [537, 119] on input "mark d" at bounding box center [555, 113] width 121 height 18
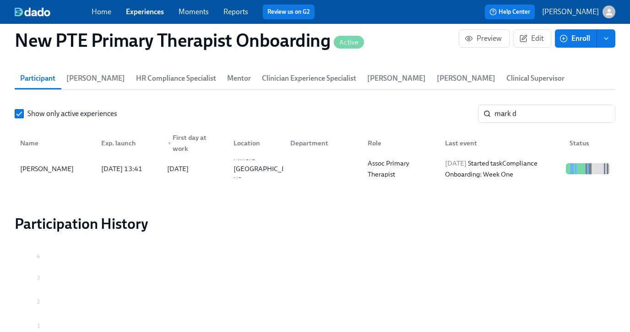
click at [141, 16] on link "Experiences" at bounding box center [145, 11] width 38 height 9
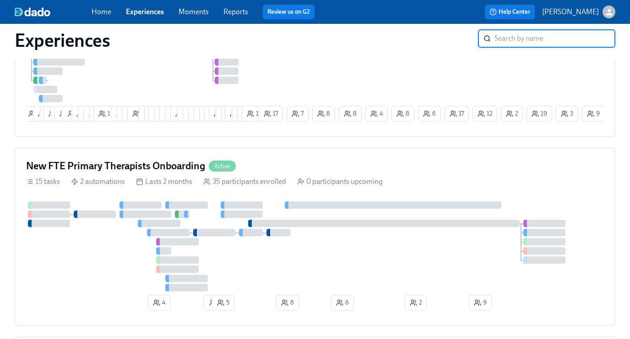
scroll to position [391, 0]
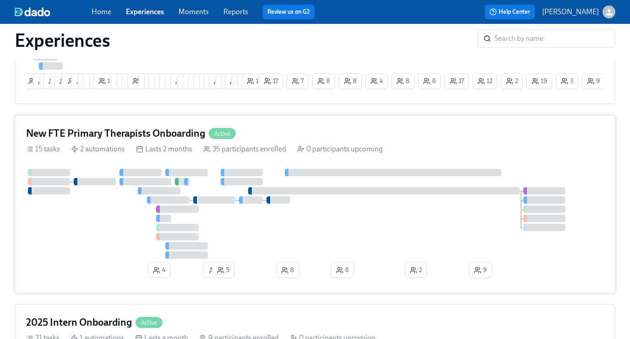
click at [281, 139] on div "New FTE Primary Therapists Onboarding Active" at bounding box center [315, 133] width 578 height 14
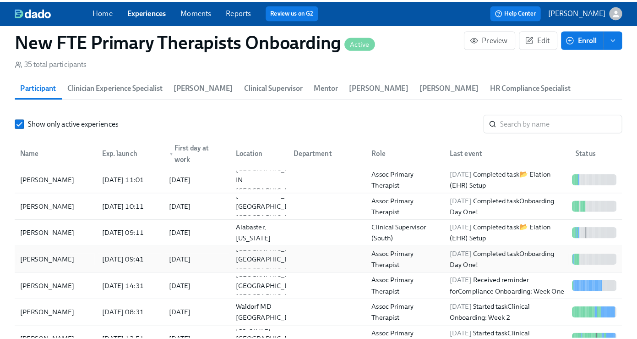
scroll to position [810, 0]
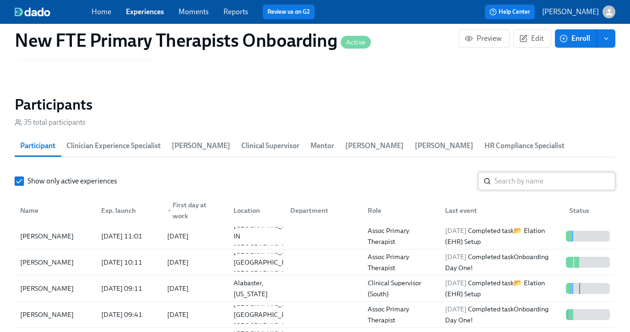
click at [561, 184] on input "search" at bounding box center [555, 181] width 121 height 18
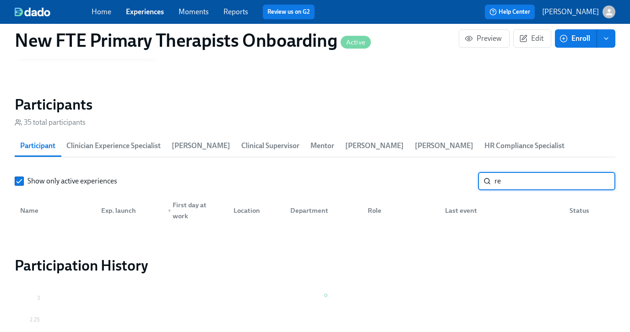
type input "r"
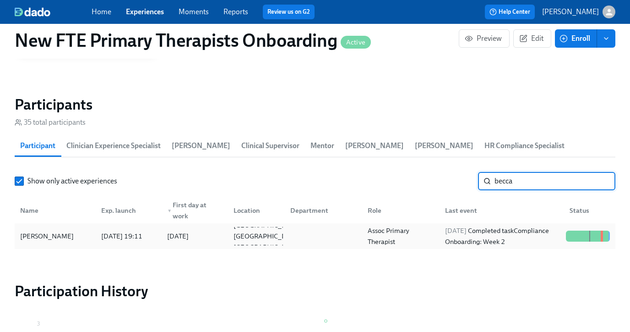
type input "becca"
click at [75, 235] on div "[PERSON_NAME]" at bounding box center [54, 236] width 77 height 18
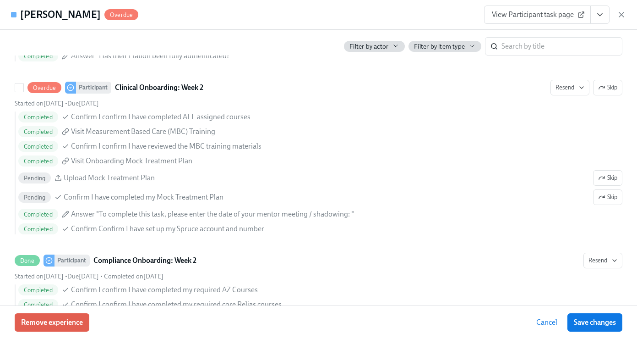
scroll to position [1663, 0]
